Goal: Browse casually: Explore the website without a specific task or goal

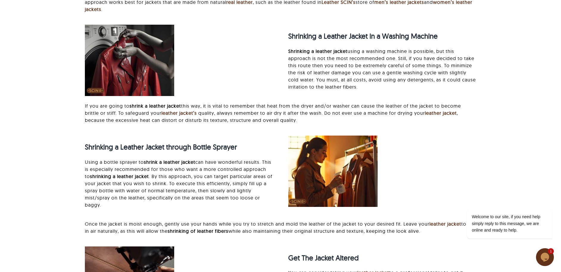
scroll to position [673, 0]
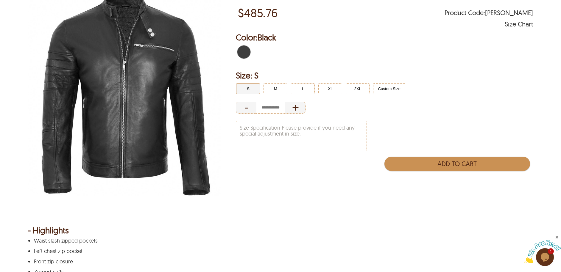
scroll to position [77, 0]
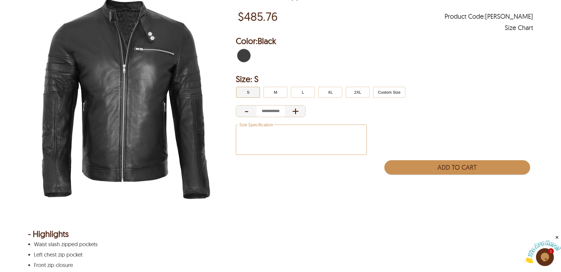
drag, startPoint x: 305, startPoint y: 138, endPoint x: 269, endPoint y: 132, distance: 36.2
click at [269, 132] on textarea "Size Specification" at bounding box center [301, 140] width 130 height 30
click at [398, 116] on div "- +" at bounding box center [384, 111] width 297 height 14
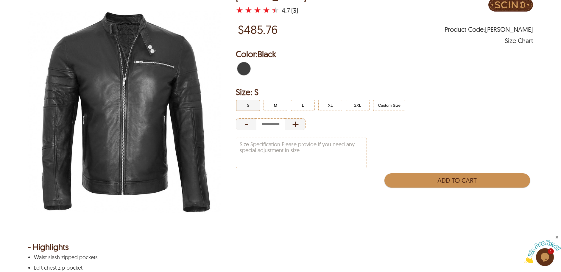
scroll to position [14, 0]
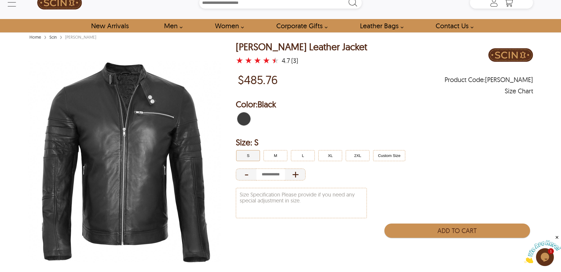
click at [54, 38] on link "Scin" at bounding box center [53, 37] width 10 height 5
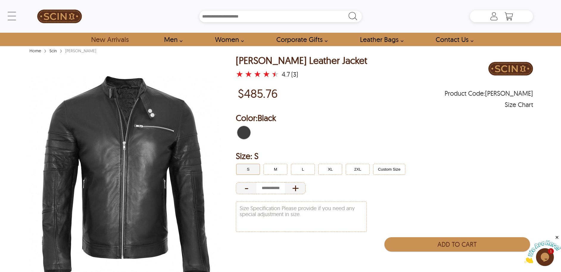
scroll to position [14, 0]
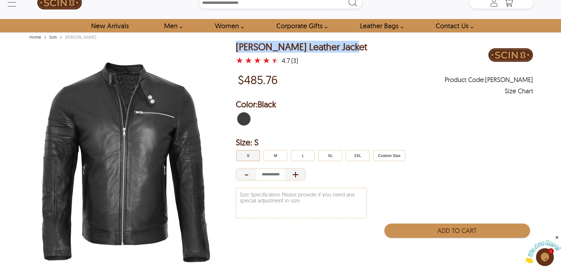
drag, startPoint x: 346, startPoint y: 45, endPoint x: 235, endPoint y: 47, distance: 111.4
click at [235, 47] on div "Bruce Biker Leather Jacket ★ ★ ★ ★ ★ 4.7 (3) $485.76 Product Code : BRUCE Size …" at bounding box center [280, 165] width 505 height 247
copy div "Bruce Biker Leather Jacket"
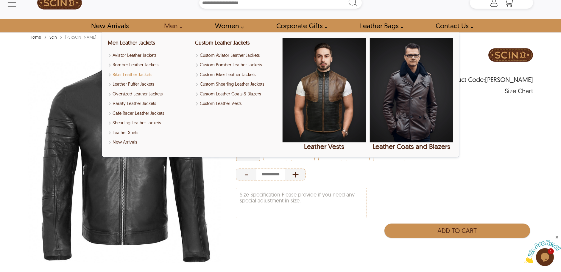
click at [138, 76] on link "Biker Leather Jackets" at bounding box center [149, 74] width 83 height 7
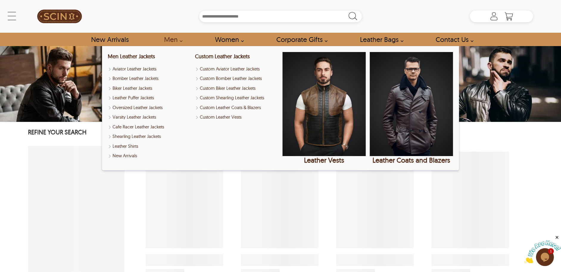
select select "********"
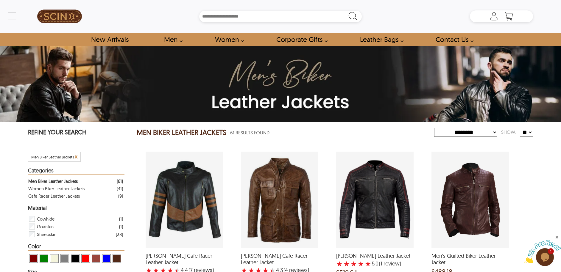
scroll to position [537, 0]
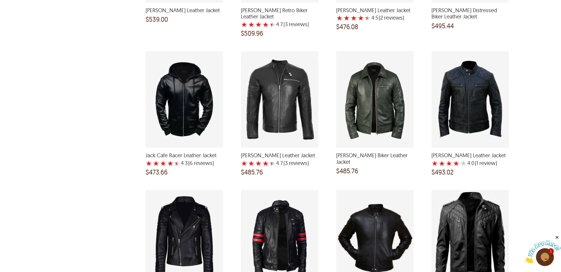
click at [287, 94] on div "Bruce Biker Leather Jacket with a 4.666666666666667 Star Rating 3 Product Revie…" at bounding box center [279, 99] width 77 height 97
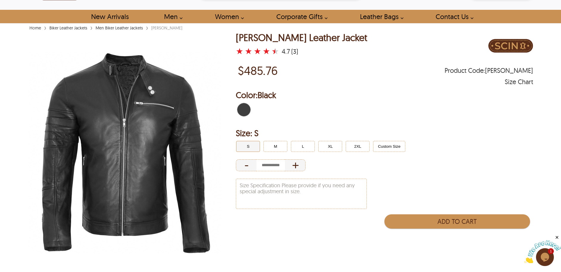
scroll to position [28, 0]
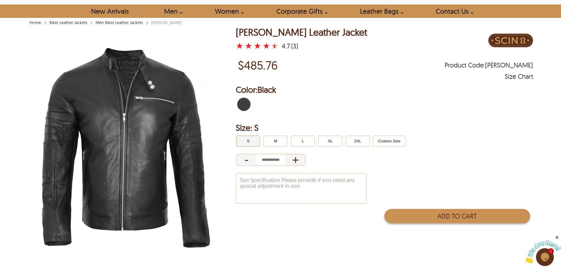
click at [481, 215] on button "Add to Cart" at bounding box center [457, 216] width 146 height 14
type input "*"
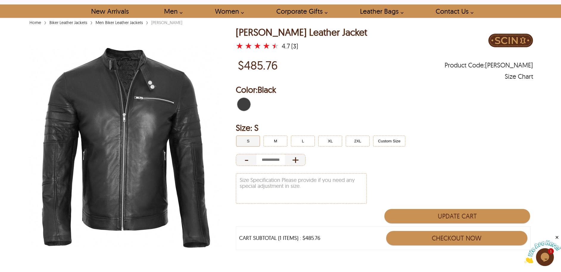
click at [485, 236] on button "Checkout Now" at bounding box center [456, 238] width 141 height 14
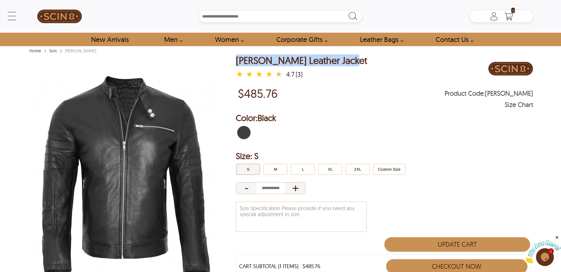
drag, startPoint x: 231, startPoint y: 57, endPoint x: 358, endPoint y: 57, distance: 126.8
click at [358, 57] on div "Bruce Biker Leather Jacket ★ ★ ★ ★ ★ 4.7 (3) $485.76 Product Code : BRUCE Size …" at bounding box center [280, 178] width 505 height 247
click at [363, 80] on div "Bruce Biker Leather Jacket ★ ★ ★ ★ ★ 4.7 (3)" at bounding box center [384, 69] width 297 height 28
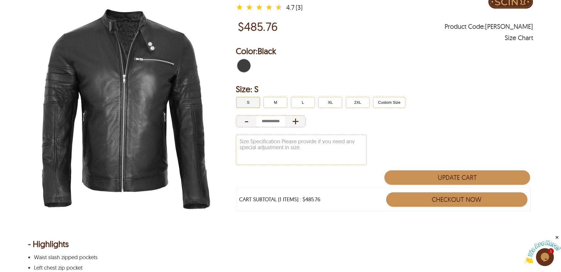
scroll to position [199, 0]
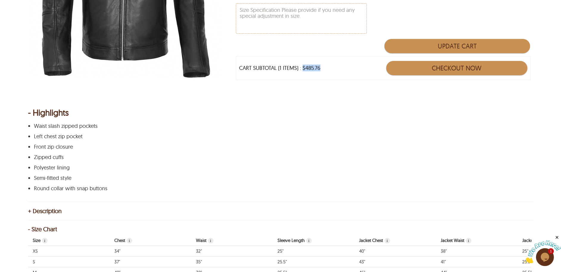
drag, startPoint x: 322, startPoint y: 68, endPoint x: 303, endPoint y: 69, distance: 19.1
click at [303, 69] on div "CART SUBTOTAL (1 ITEMS) : $485.76 Checkout Now" at bounding box center [383, 68] width 294 height 24
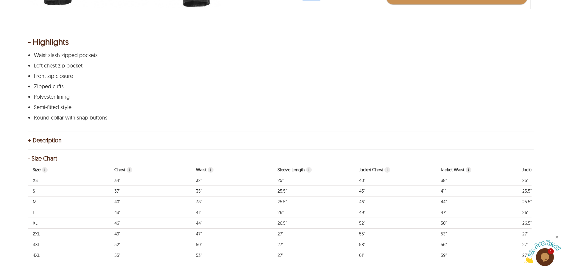
scroll to position [0, 0]
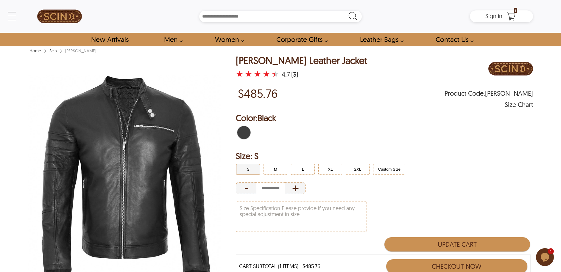
type input "*"
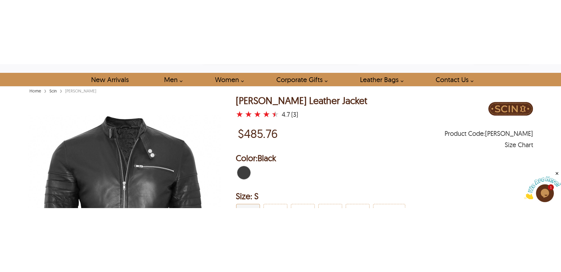
scroll to position [25, 0]
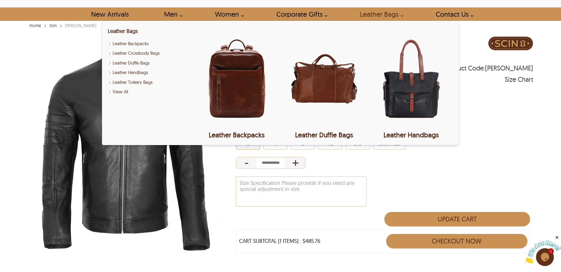
click at [388, 15] on link "Leather Bags" at bounding box center [380, 13] width 54 height 13
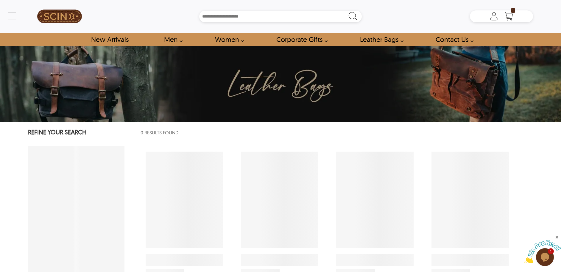
select select "********"
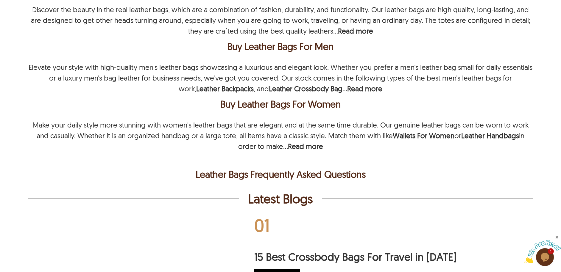
scroll to position [967, 0]
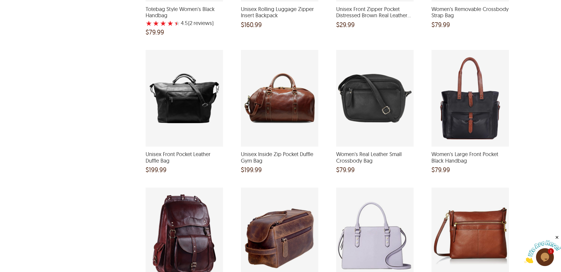
click at [296, 104] on div "Unisex Inside Zip Pocket Duffle Gym Bag and a price of $199.99" at bounding box center [279, 98] width 77 height 97
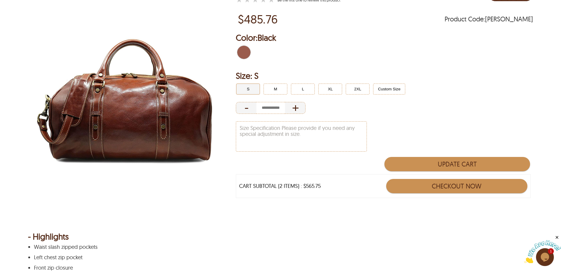
scroll to position [65, 0]
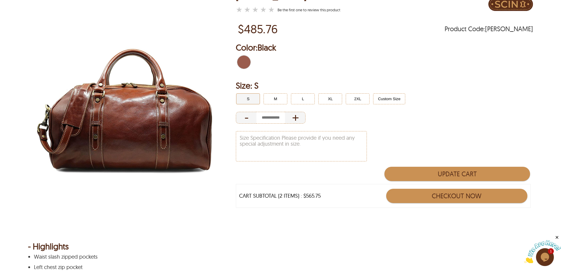
select select "********"
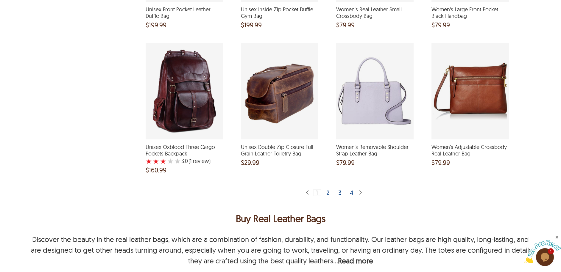
scroll to position [1113, 0]
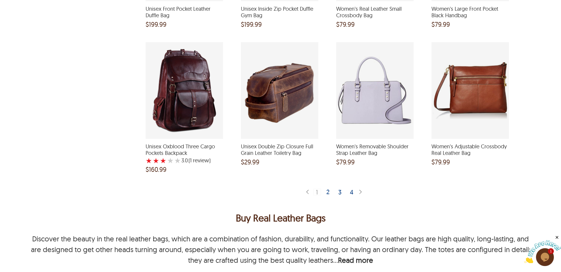
click at [330, 194] on div "2" at bounding box center [328, 192] width 9 height 6
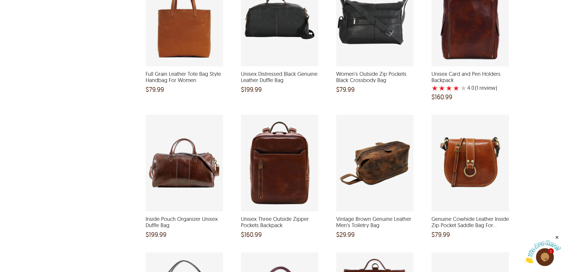
scroll to position [366, 0]
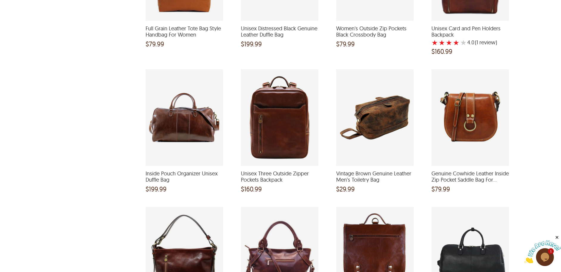
click at [199, 128] on div "Inside Pouch Organizer Unisex Duffle Bag and a price of $199.99" at bounding box center [184, 117] width 77 height 97
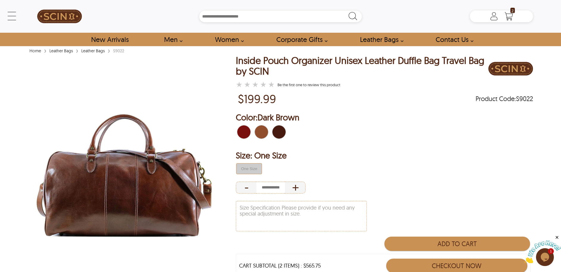
select select "********"
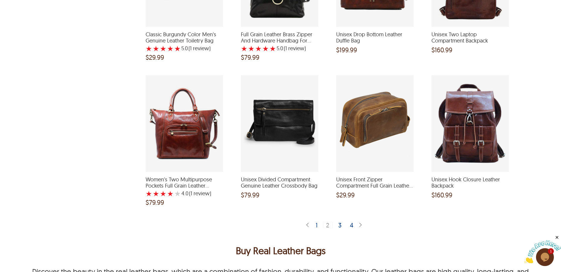
scroll to position [1218, 0]
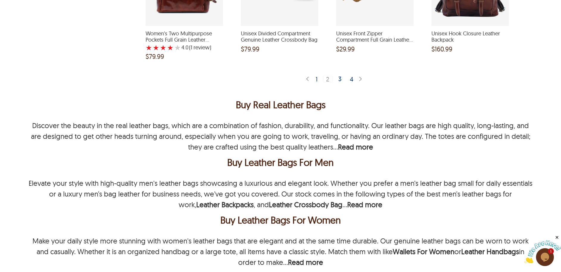
click at [341, 77] on div "3" at bounding box center [340, 79] width 9 height 6
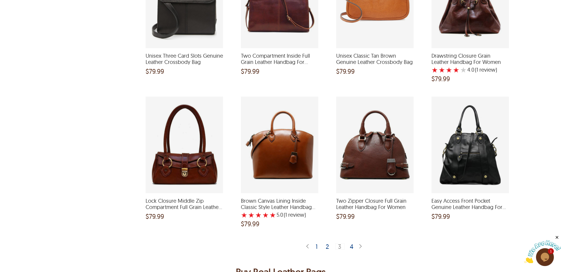
scroll to position [1091, 0]
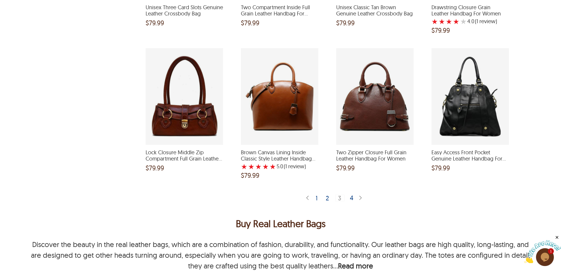
click at [349, 197] on div "4" at bounding box center [351, 198] width 9 height 6
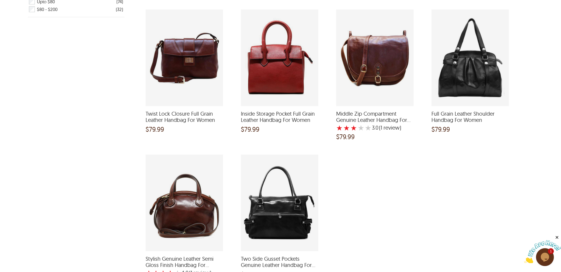
scroll to position [331, 0]
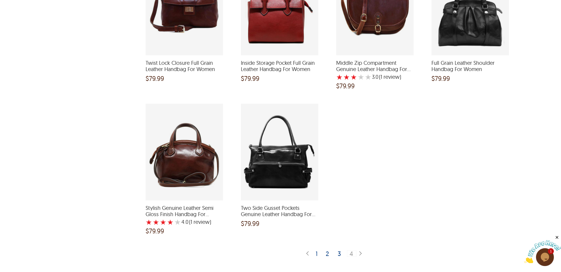
click at [321, 254] on div "1 2 3 4" at bounding box center [335, 253] width 46 height 13
click at [318, 253] on div "1" at bounding box center [316, 254] width 7 height 6
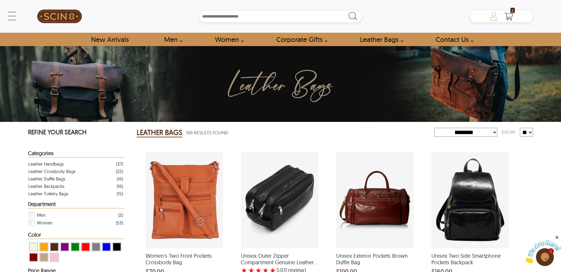
click at [492, 17] on icon at bounding box center [494, 16] width 12 height 12
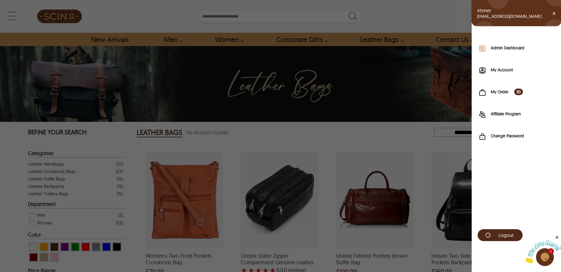
click at [498, 47] on label "Admin Dashboard" at bounding box center [523, 48] width 64 height 6
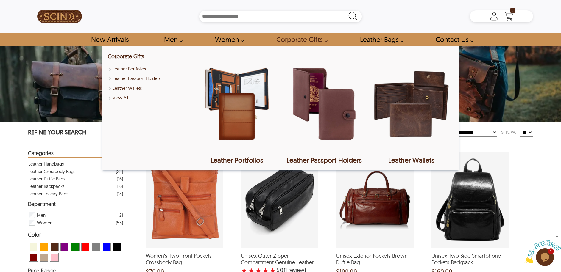
click at [293, 35] on link "Corporate Gifts" at bounding box center [299, 39] width 61 height 13
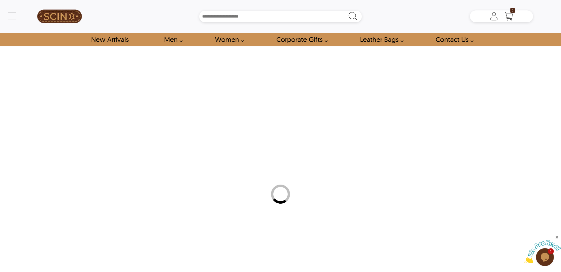
select select "********"
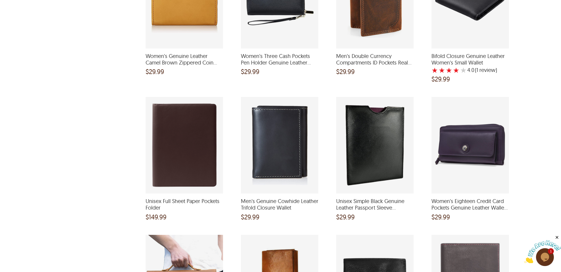
scroll to position [934, 0]
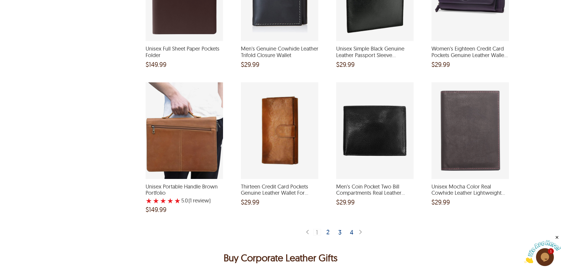
click at [330, 232] on div "2" at bounding box center [328, 232] width 9 height 6
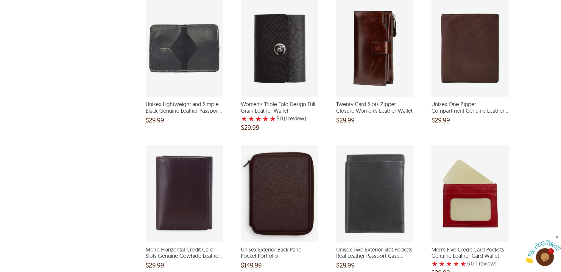
scroll to position [1066, 0]
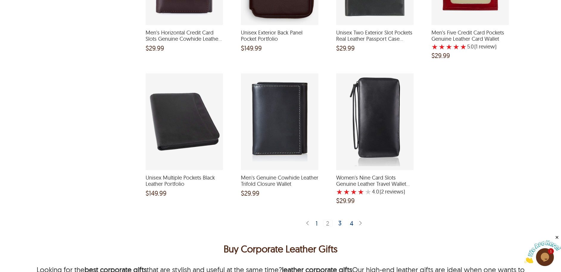
click at [341, 225] on div "3" at bounding box center [340, 223] width 9 height 6
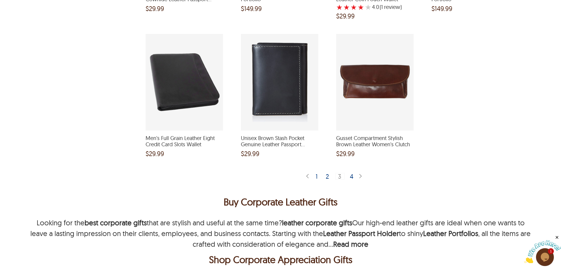
scroll to position [1107, 0]
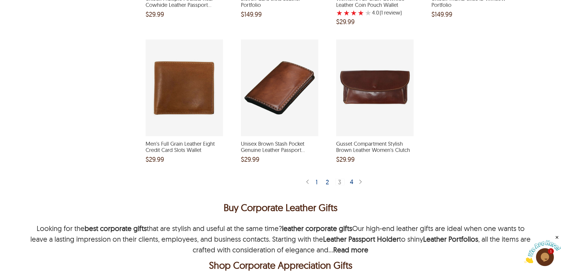
click at [353, 182] on div "4" at bounding box center [351, 182] width 9 height 6
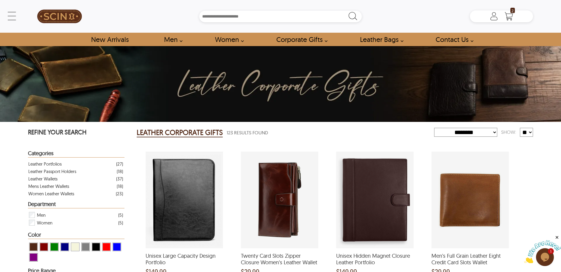
click at [389, 171] on div "Unisex Hidden Magnet Closure Leather Portfolio and a price of $149.99" at bounding box center [374, 200] width 77 height 97
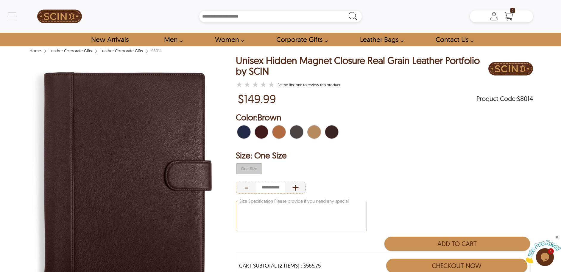
click at [290, 214] on textarea "Size Specification Please provide if you need any special adjustment in size." at bounding box center [301, 217] width 130 height 30
click at [291, 212] on textarea "Size Specification" at bounding box center [301, 217] width 130 height 30
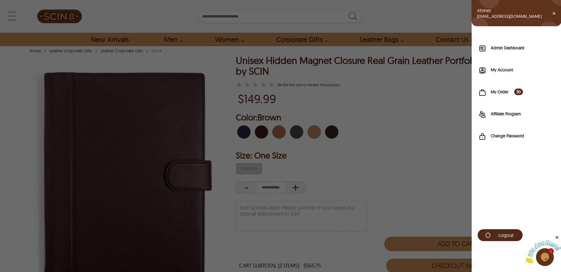
click at [493, 15] on icon at bounding box center [493, 13] width 5 height 5
click at [503, 49] on label "Admin Dashboard" at bounding box center [523, 48] width 64 height 6
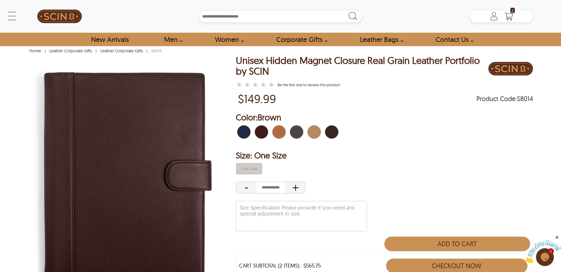
select select "********"
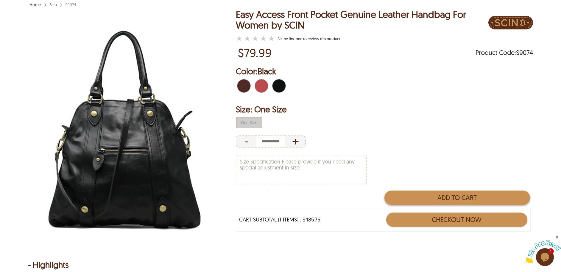
click at [487, 200] on button "Add to Cart" at bounding box center [457, 198] width 146 height 14
type input "*"
click at [482, 218] on button "Checkout Now" at bounding box center [456, 220] width 141 height 14
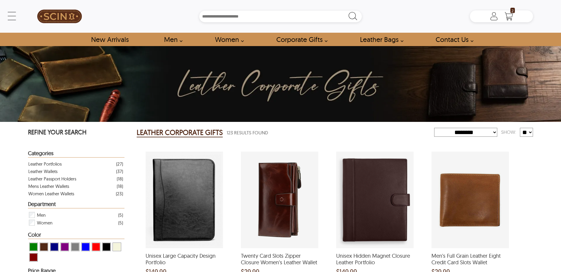
select select "********"
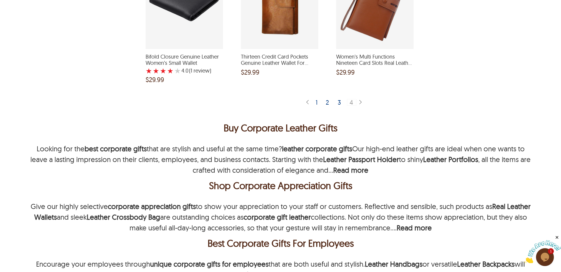
scroll to position [1064, 0]
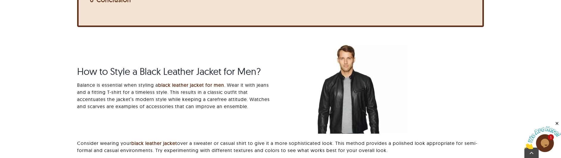
scroll to position [330, 0]
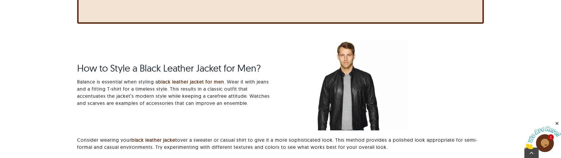
click at [354, 119] on img "the-history-of-black-leather-jackets-400×300.jpg" at bounding box center [347, 85] width 119 height 89
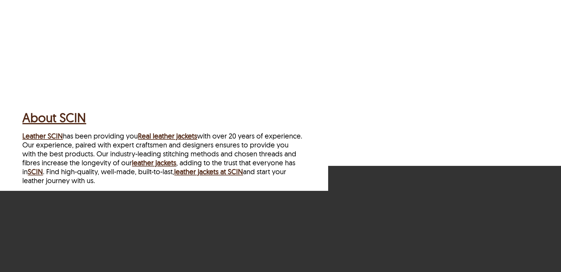
scroll to position [1693, 0]
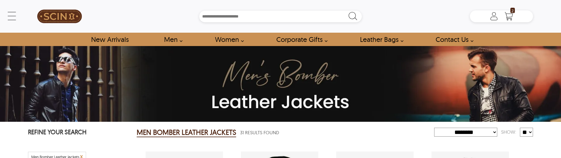
select select "********"
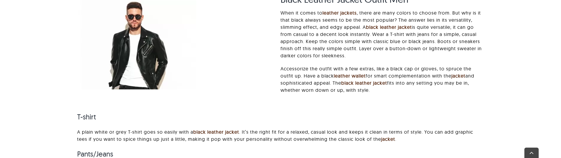
scroll to position [536, 0]
click at [142, 71] on img "why-black-is-always-In-style-400×300.jpg" at bounding box center [136, 44] width 119 height 89
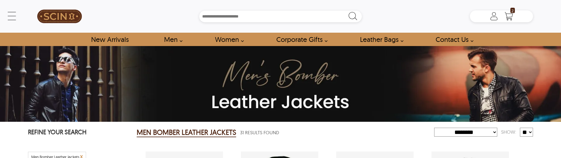
select select "********"
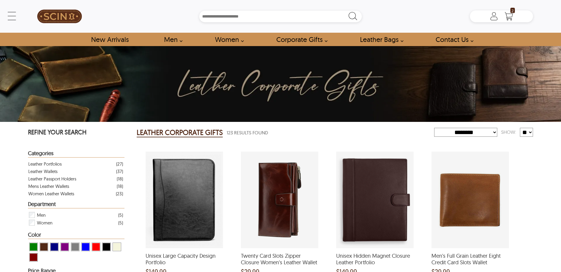
select select "********"
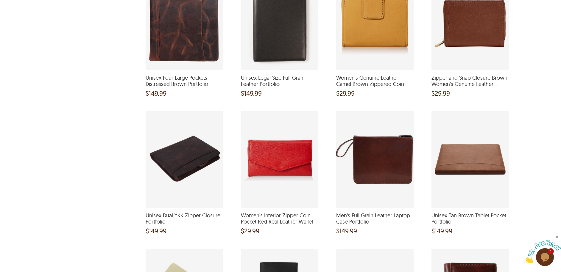
scroll to position [275, 0]
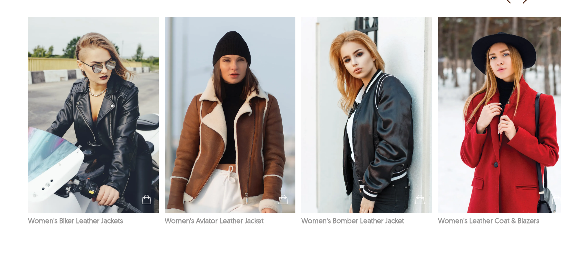
scroll to position [611, 0]
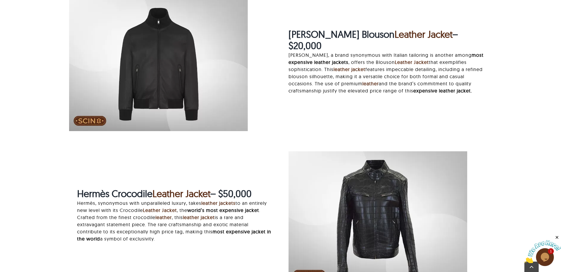
click at [218, 60] on img at bounding box center [158, 64] width 179 height 134
click at [187, 60] on img at bounding box center [158, 64] width 179 height 134
click at [183, 60] on img at bounding box center [158, 64] width 179 height 134
click at [166, 77] on img at bounding box center [158, 64] width 179 height 134
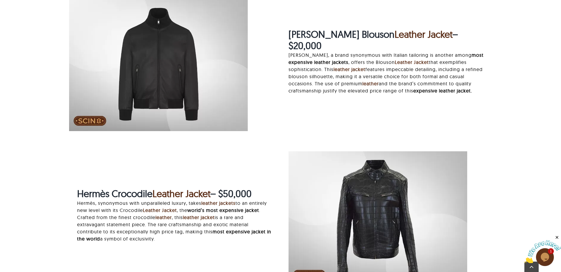
click at [99, 114] on img at bounding box center [158, 64] width 179 height 134
click at [95, 123] on img at bounding box center [158, 64] width 179 height 134
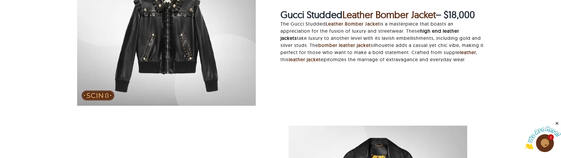
scroll to position [1100, 0]
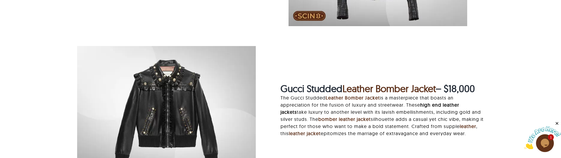
click at [227, 95] on img "gucci-studded-leather-bomber.jpg" at bounding box center [166, 113] width 179 height 134
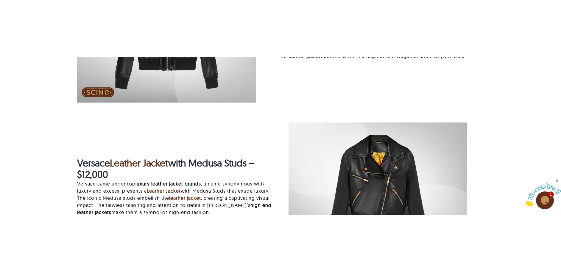
scroll to position [1170, 0]
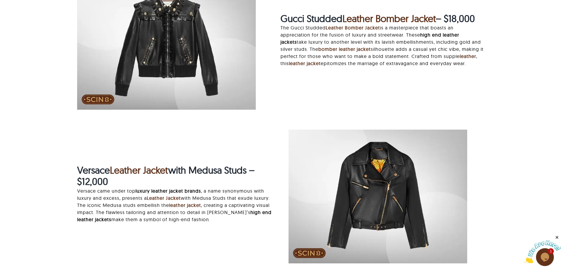
click at [489, 105] on div "Gucci Studded Leather Bomber Jacket – $18,000 The Gucci Studded Leather Bomber …" at bounding box center [280, 46] width 423 height 140
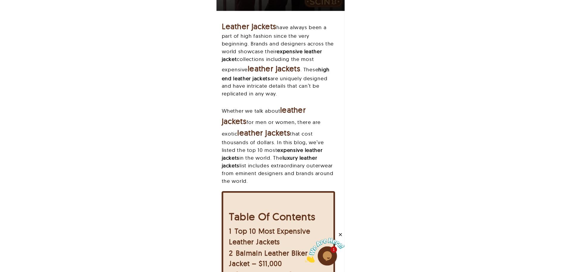
scroll to position [176, 0]
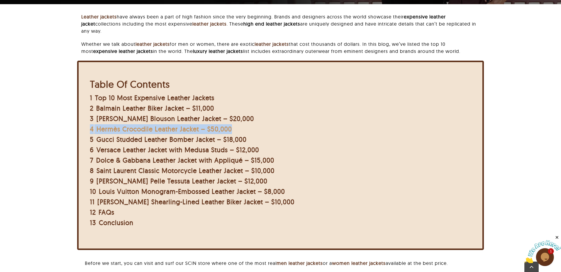
click at [166, 130] on span "Hermès Crocodile Leather Jacket – $50,000" at bounding box center [163, 129] width 135 height 8
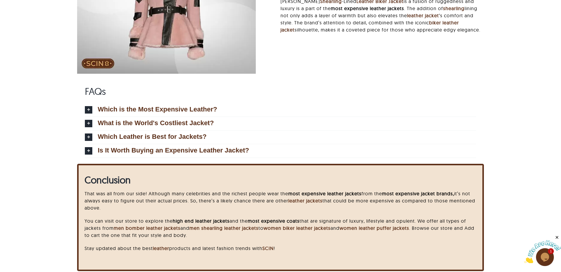
scroll to position [169, 0]
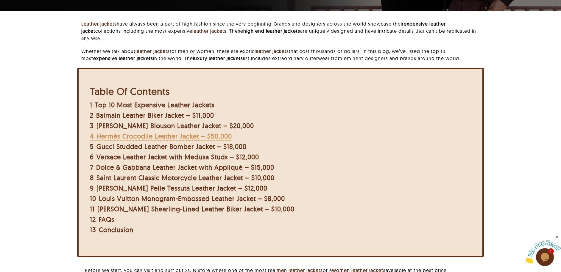
click at [157, 139] on span "Hermès Crocodile Leather Jacket – $50,000" at bounding box center [163, 136] width 135 height 8
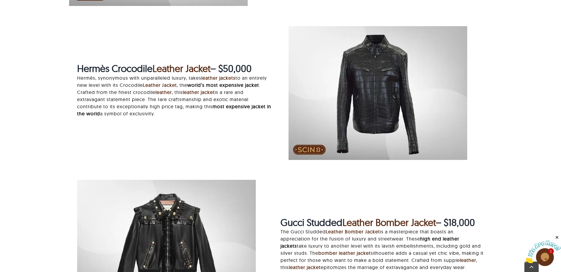
scroll to position [1021, 0]
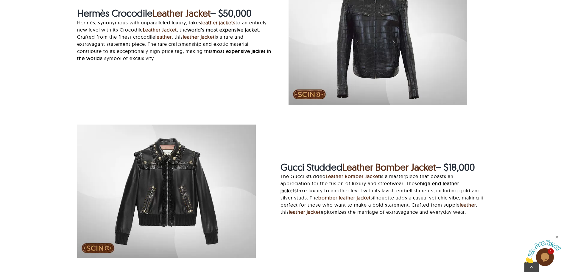
click at [130, 21] on p "Hermès, synonymous with unparalleled luxury, takes leather jackets to an entire…" at bounding box center [174, 40] width 195 height 43
click at [132, 17] on strong "Hermès Crocodile" at bounding box center [114, 13] width 75 height 12
click at [133, 16] on strong "Hermès Crocodile" at bounding box center [114, 13] width 75 height 12
drag, startPoint x: 138, startPoint y: 16, endPoint x: 149, endPoint y: 15, distance: 11.6
click at [140, 16] on strong "Hermès Crocodile" at bounding box center [114, 13] width 75 height 12
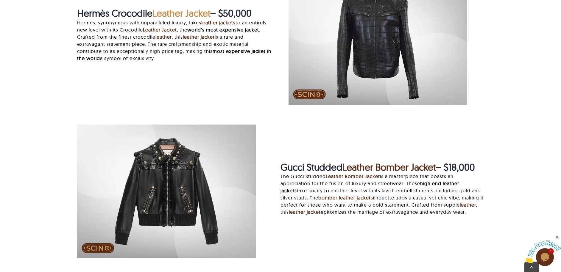
drag, startPoint x: 149, startPoint y: 15, endPoint x: 173, endPoint y: 17, distance: 23.9
click at [158, 17] on span "Hermès Crocodile Leather Jacket – $50,000" at bounding box center [164, 13] width 174 height 12
click at [238, 13] on strong "– $50,000" at bounding box center [230, 13] width 41 height 12
click at [178, 34] on p "Hermès, synonymous with unparalleled luxury, takes leather jackets to an entire…" at bounding box center [174, 40] width 195 height 43
click at [193, 13] on strong "Leather Jacket" at bounding box center [181, 13] width 58 height 12
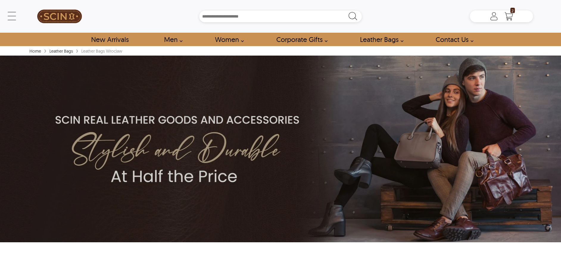
click at [56, 16] on img at bounding box center [59, 16] width 45 height 27
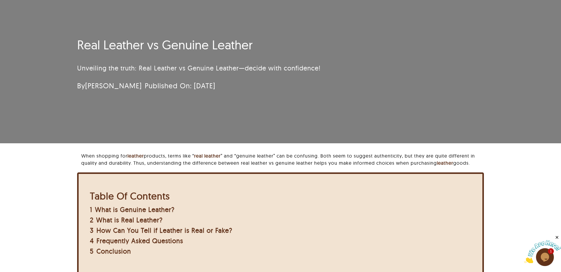
scroll to position [32, 0]
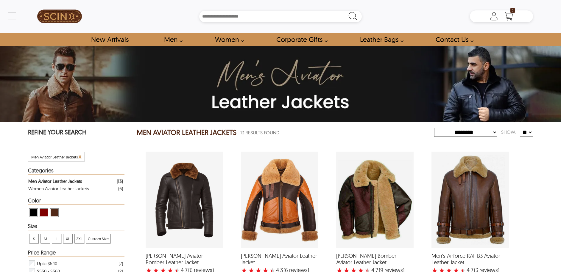
select select "********"
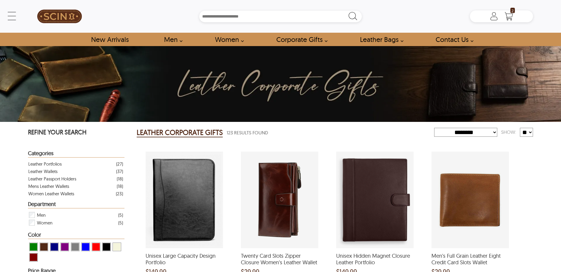
select select "********"
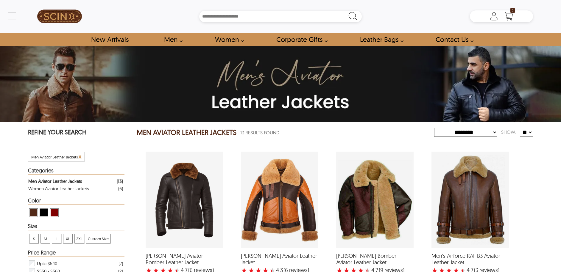
select select "********"
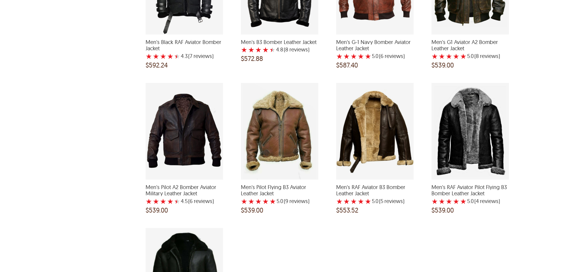
scroll to position [362, 0]
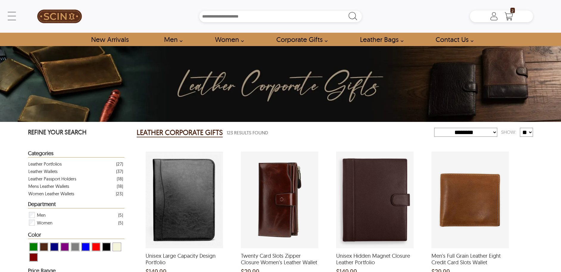
select select "********"
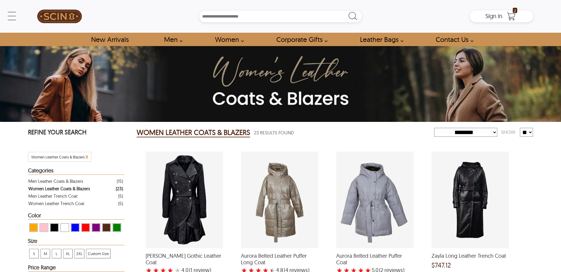
select select "********"
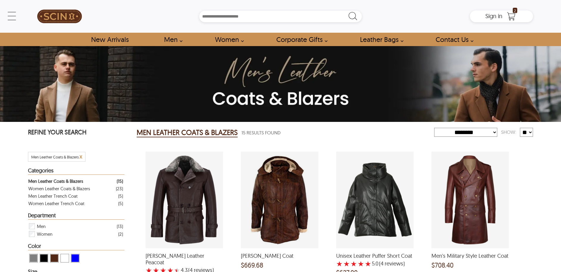
select select "********"
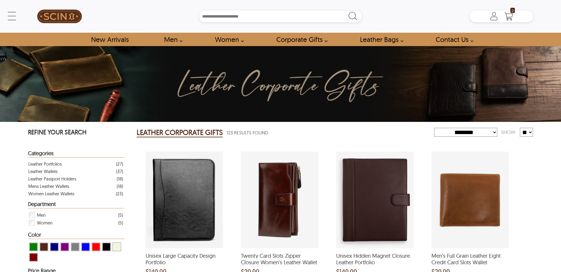
select select "********"
